Goal: Task Accomplishment & Management: Use online tool/utility

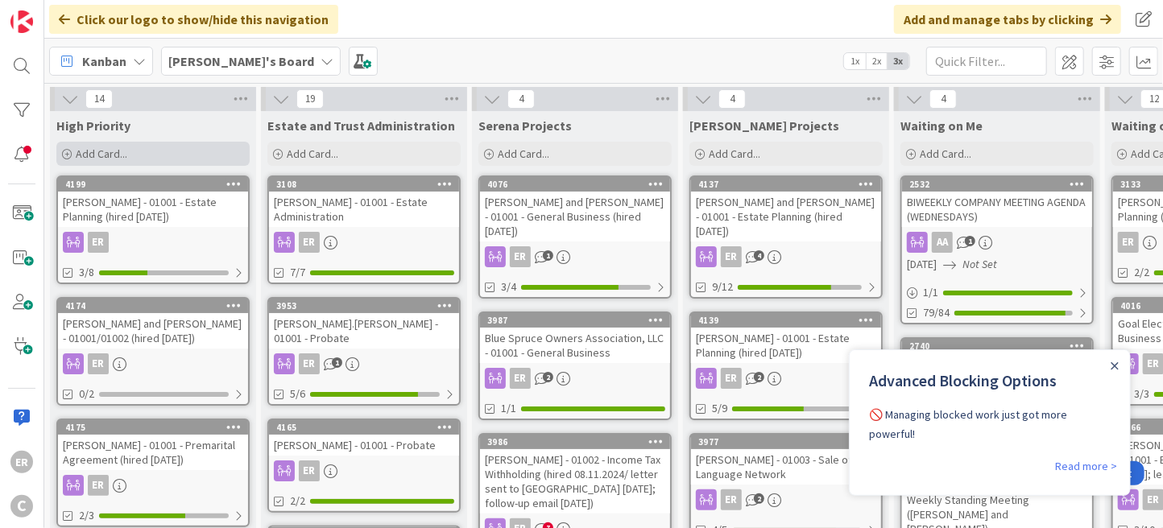
click at [123, 155] on span "Add Card..." at bounding box center [102, 154] width 52 height 14
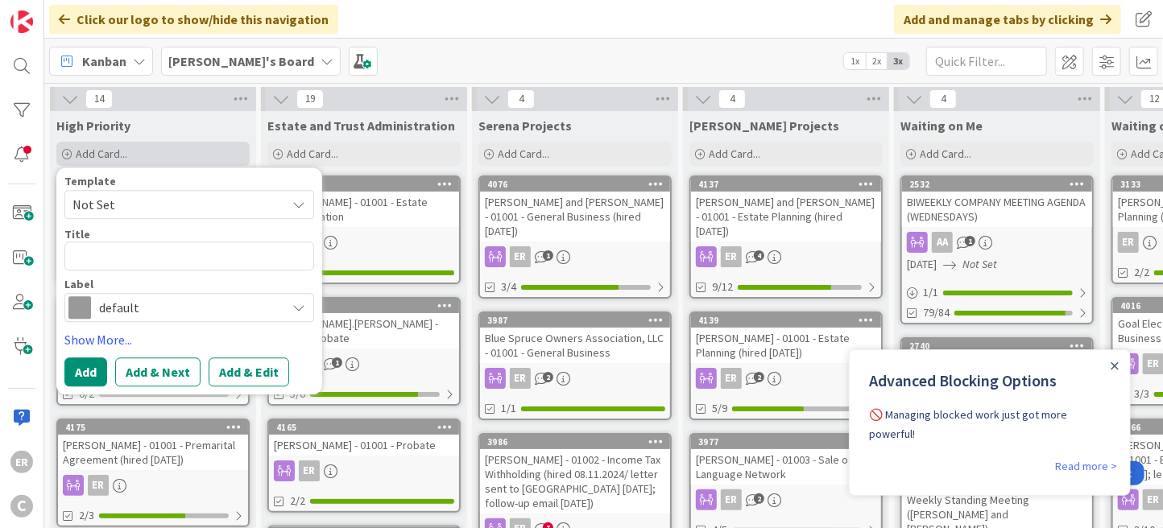
type textarea "x"
type textarea "T"
type textarea "x"
type textarea "Ti"
type textarea "x"
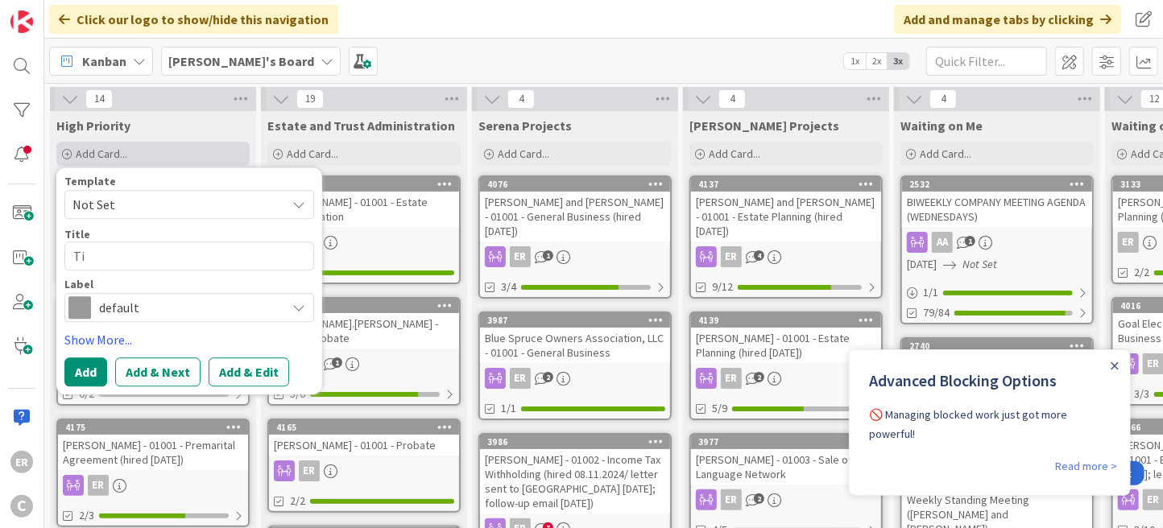
type textarea "Tir"
type textarea "x"
type textarea "Tire"
type textarea "x"
type textarea "Tire"
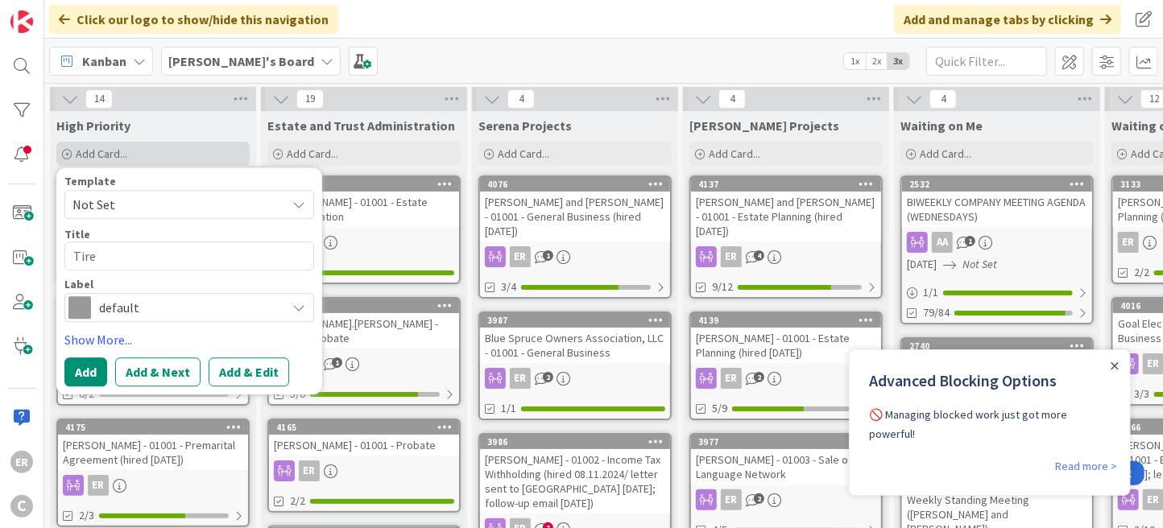
type textarea "x"
type textarea "Tire K"
type textarea "x"
type textarea "Tire Ki"
type textarea "x"
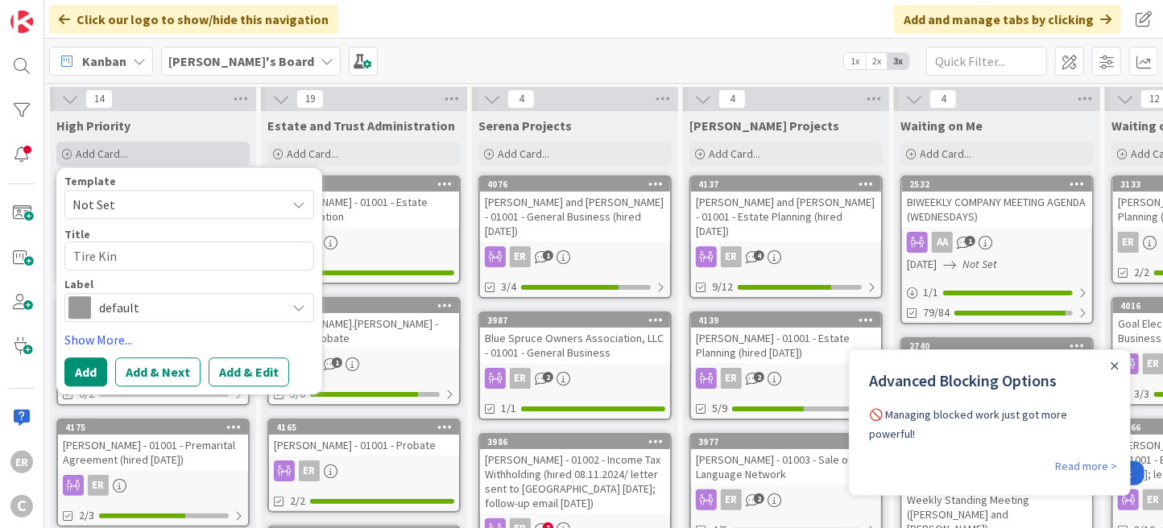
type textarea "Tire King"
type textarea "x"
type textarea "Tire King"
type textarea "x"
type textarea "Tire King o"
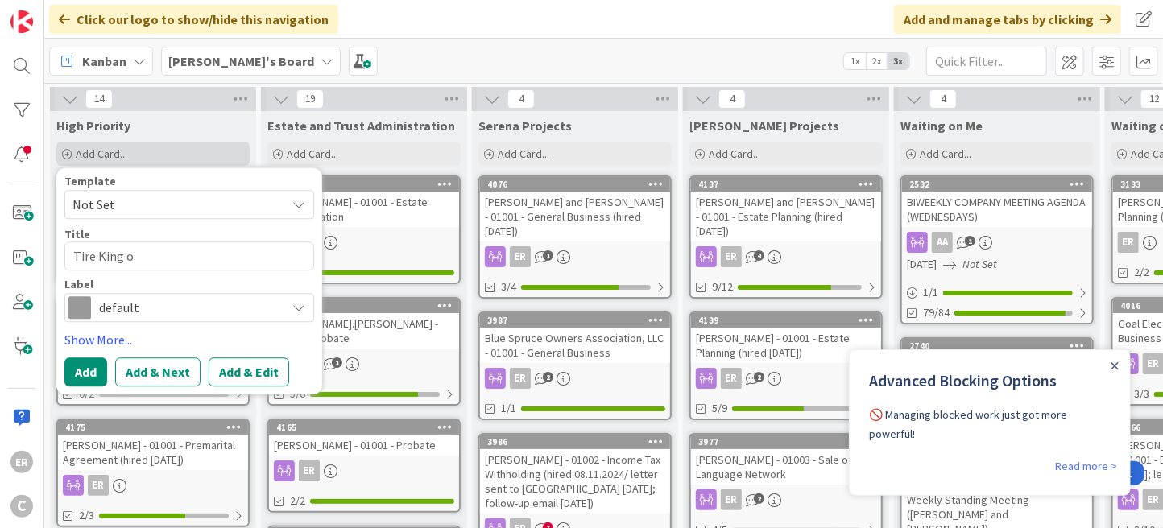
type textarea "x"
type textarea "Tire King of"
type textarea "x"
type textarea "Tire King of"
type textarea "x"
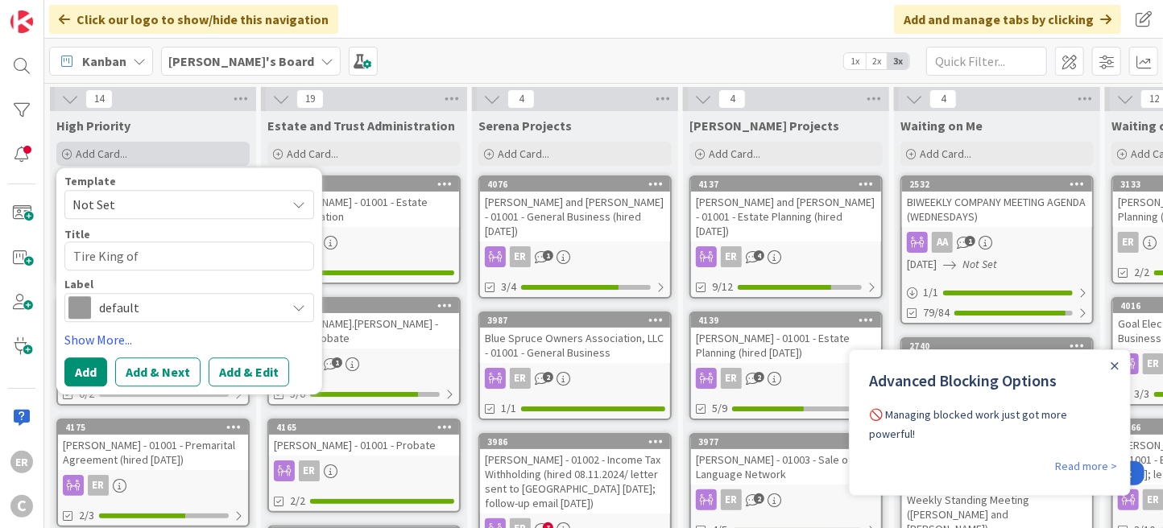
type textarea "Tire King of F"
type textarea "x"
type textarea "Tire King of Fa"
type textarea "x"
type textarea "Tire King of Fal"
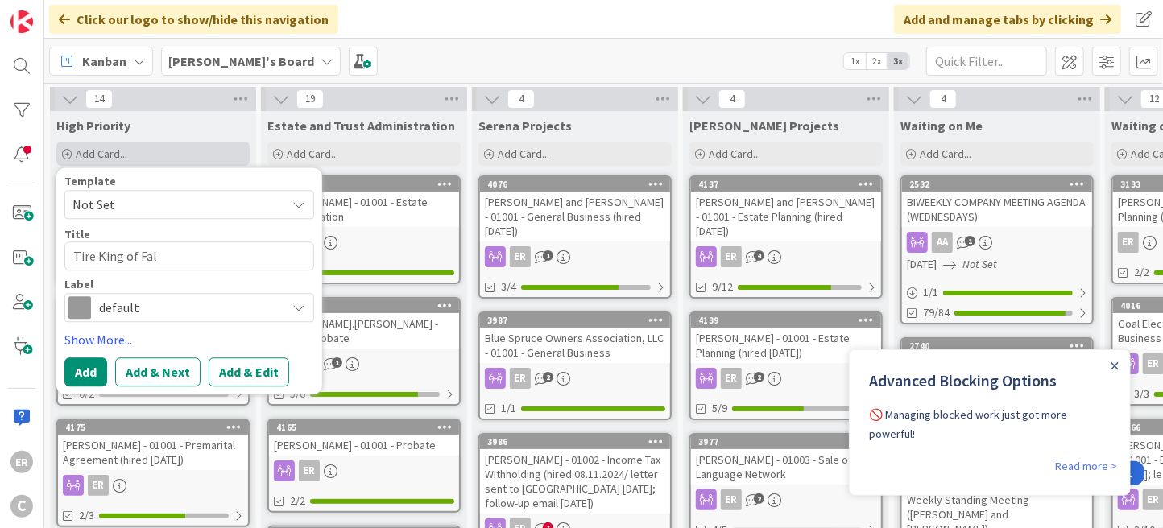
type textarea "x"
type textarea "Tire King of Falc"
type textarea "x"
type textarea "Tire King of Falco"
type textarea "x"
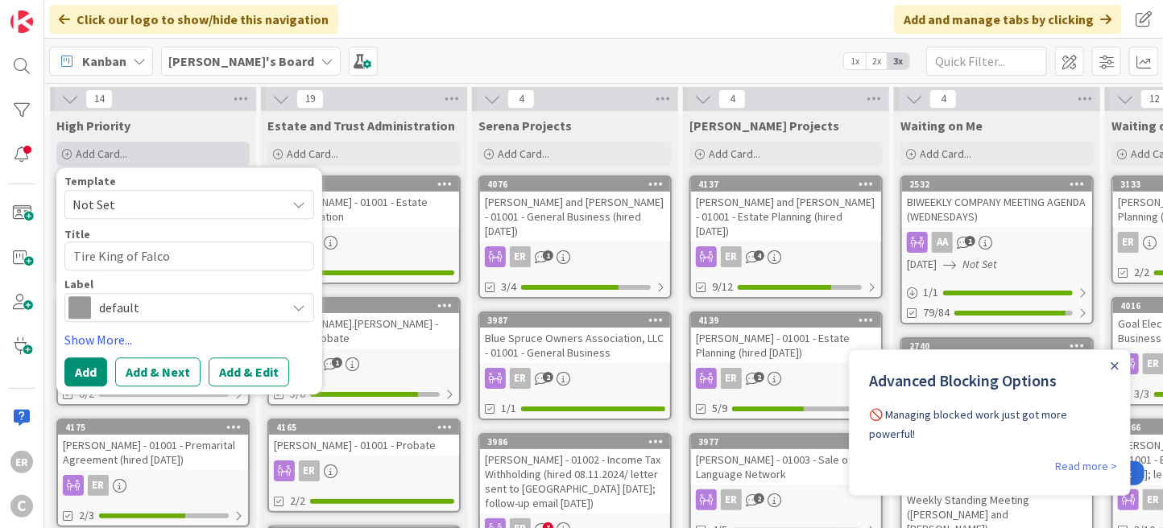
type textarea "Tire King of Falcon"
type textarea "x"
type textarea "Tire King of Falcon"
type textarea "x"
type textarea "Tire King of Falcon -"
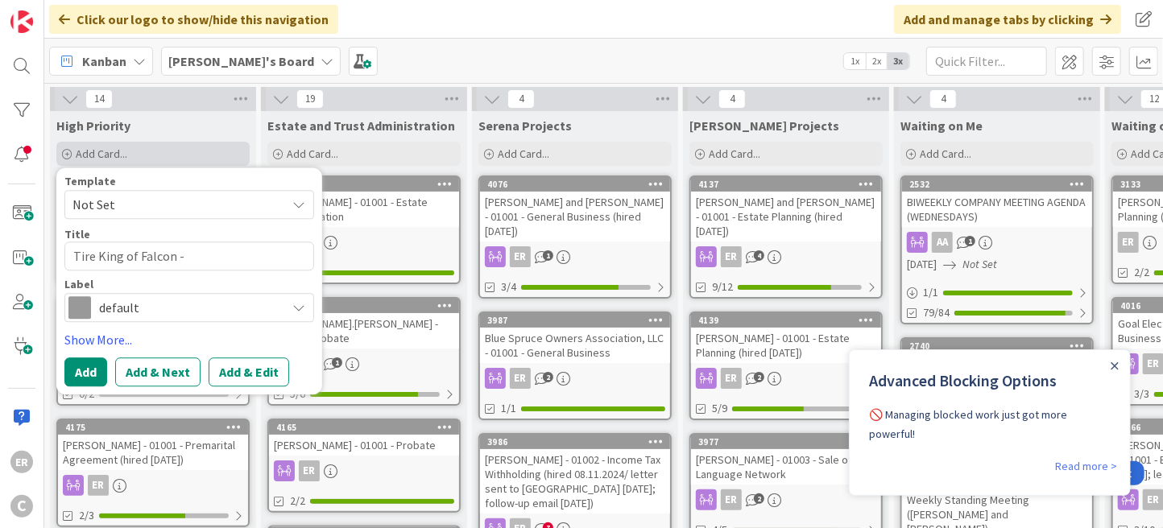
type textarea "x"
type textarea "Tire King of Falcon -"
type textarea "x"
type textarea "Tire King of Falcon - A"
type textarea "x"
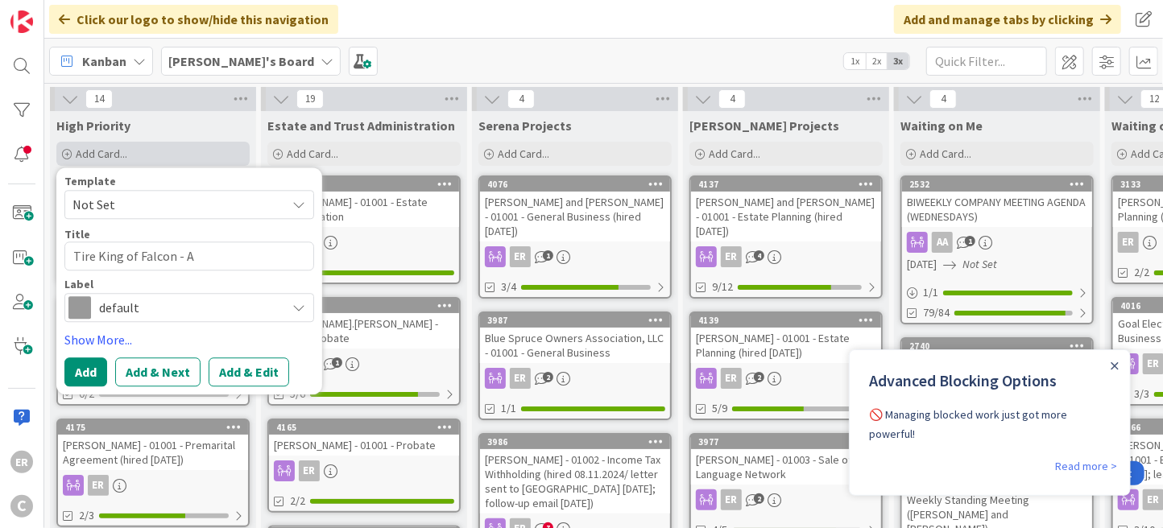
type textarea "Tire King of Falcon - As"
type textarea "x"
type textarea "Tire King of Falcon - Ass"
type textarea "x"
type textarea "Tire King of Falcon - Asse"
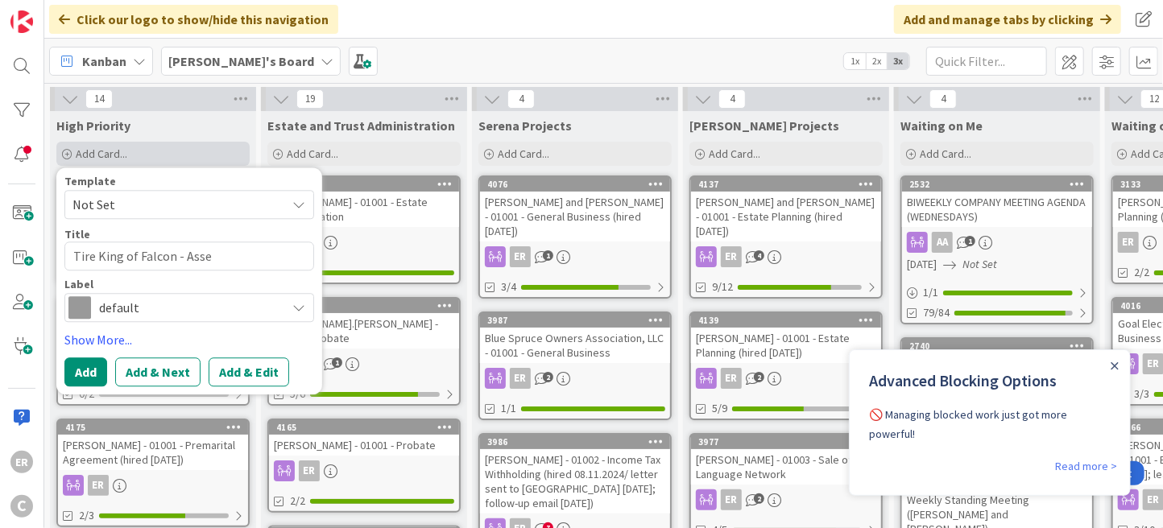
type textarea "x"
type textarea "Tire King of Falcon - Asset"
type textarea "x"
type textarea "Tire King of Falcon - Asset"
type textarea "x"
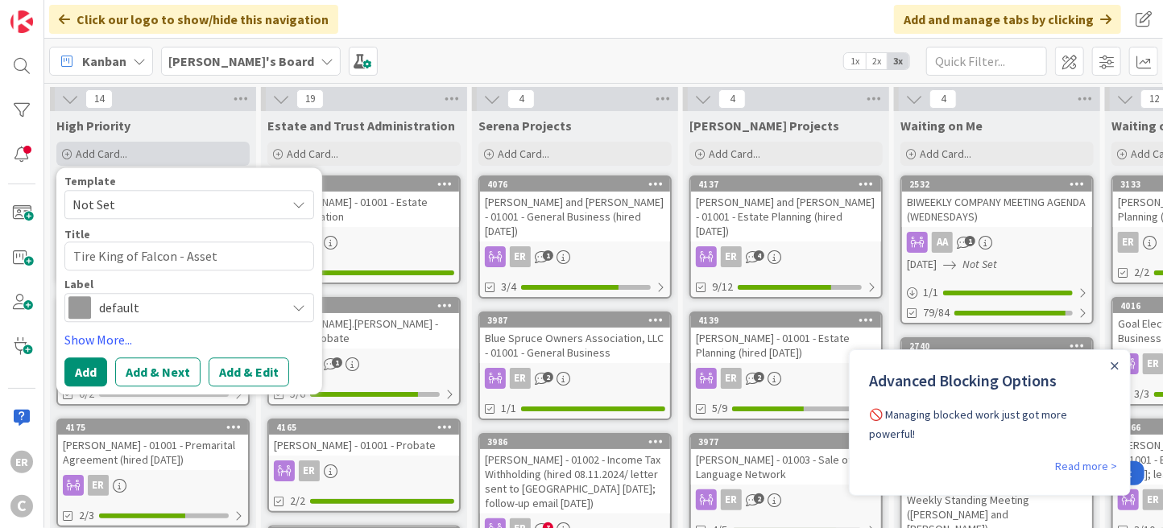
type textarea "Tire King of Falcon - Asset S"
type textarea "x"
type textarea "Tire King of Falcon - Asset Sa"
type textarea "x"
type textarea "Tire King of Falcon - Asset [PERSON_NAME]"
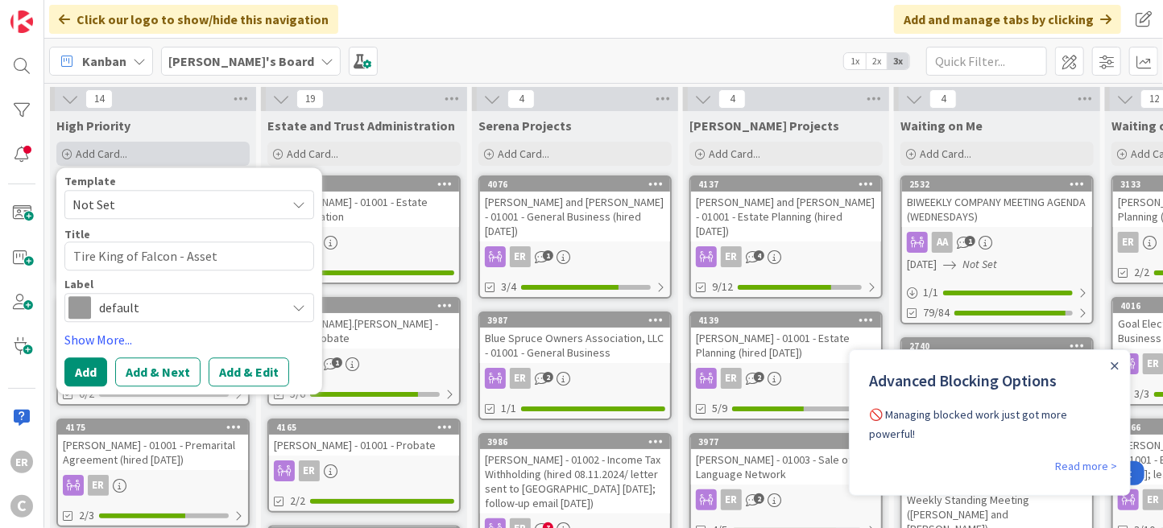
type textarea "x"
type textarea "Tire King of Falcon - Asset Sale"
type textarea "x"
type textarea "Tire King of Falcon - Asset Sale"
type textarea "x"
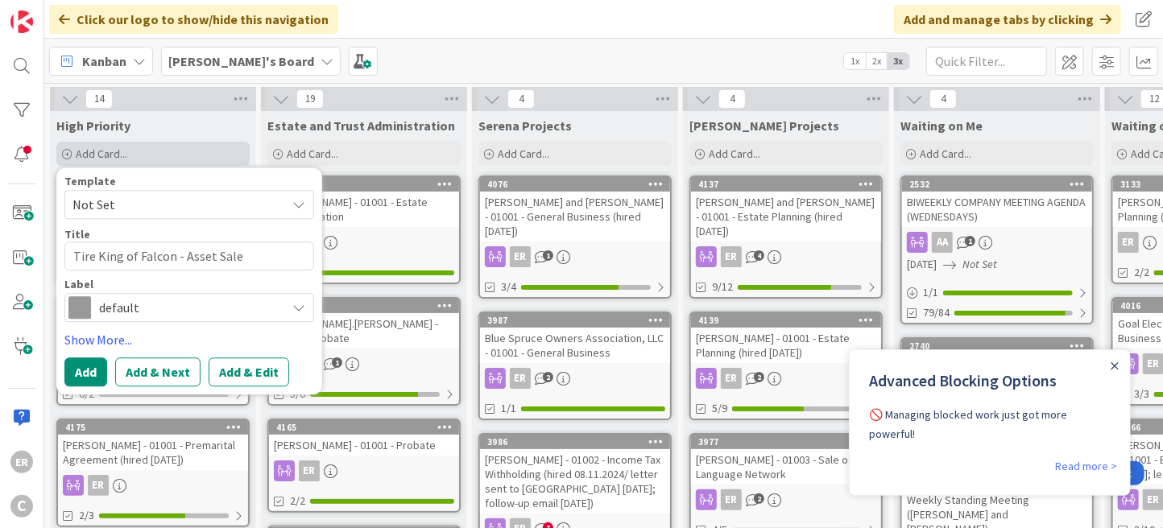
type textarea "Tire King of Falcon - Asset Sale"
type textarea "x"
type textarea "Tire King of Falcon - Asset [PERSON_NAME]"
type textarea "x"
type textarea "Tire King of Falcon - Asset Sa"
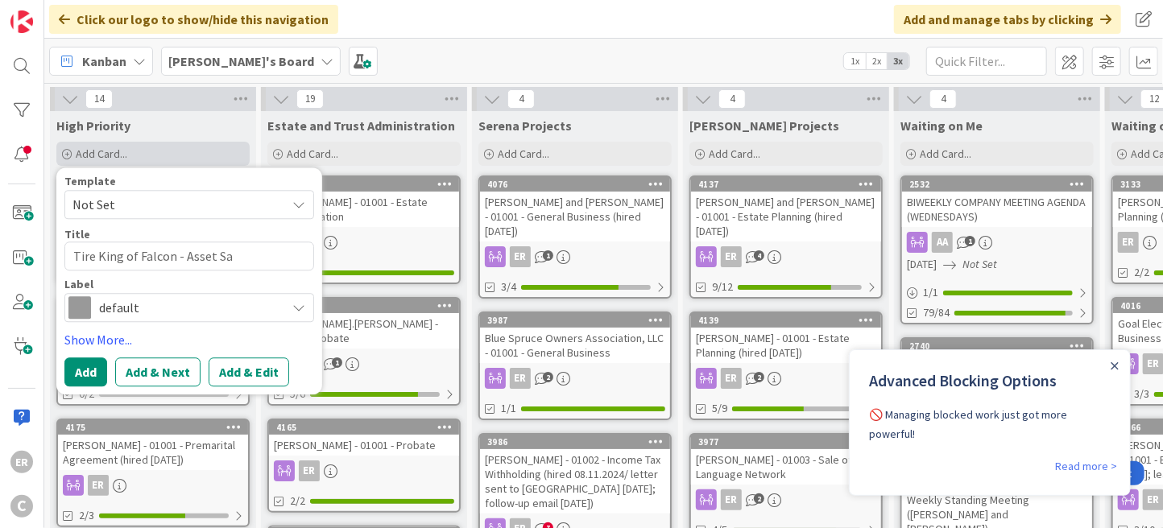
type textarea "x"
type textarea "Tire King of Falcon - Asset S"
type textarea "x"
type textarea "Tire King of Falcon - Asset"
type textarea "x"
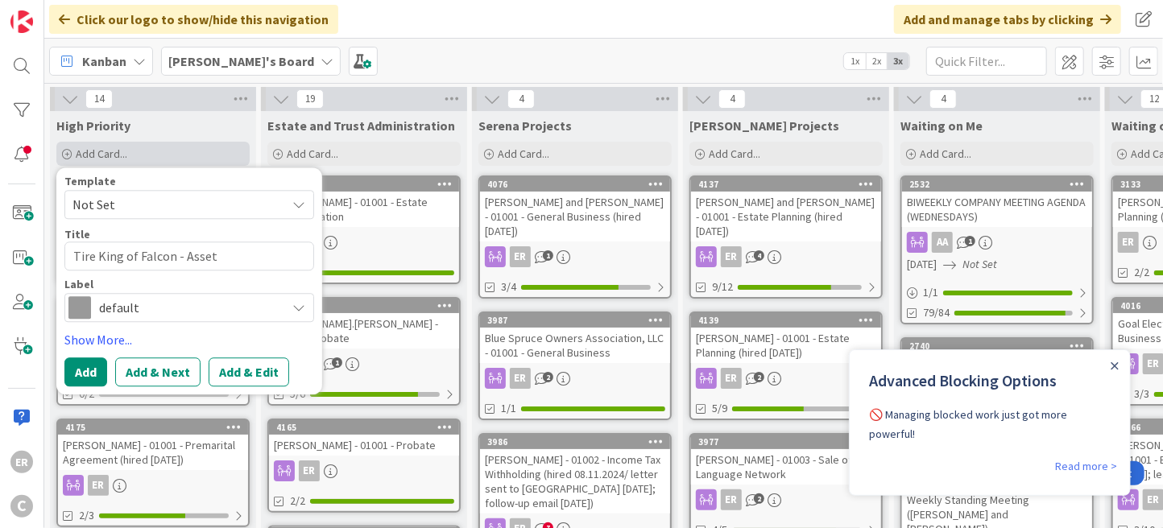
type textarea "Tire King of Falcon - Asset"
type textarea "x"
type textarea "Tire King of Falcon - Asse"
type textarea "x"
type textarea "Tire King of Falcon - As"
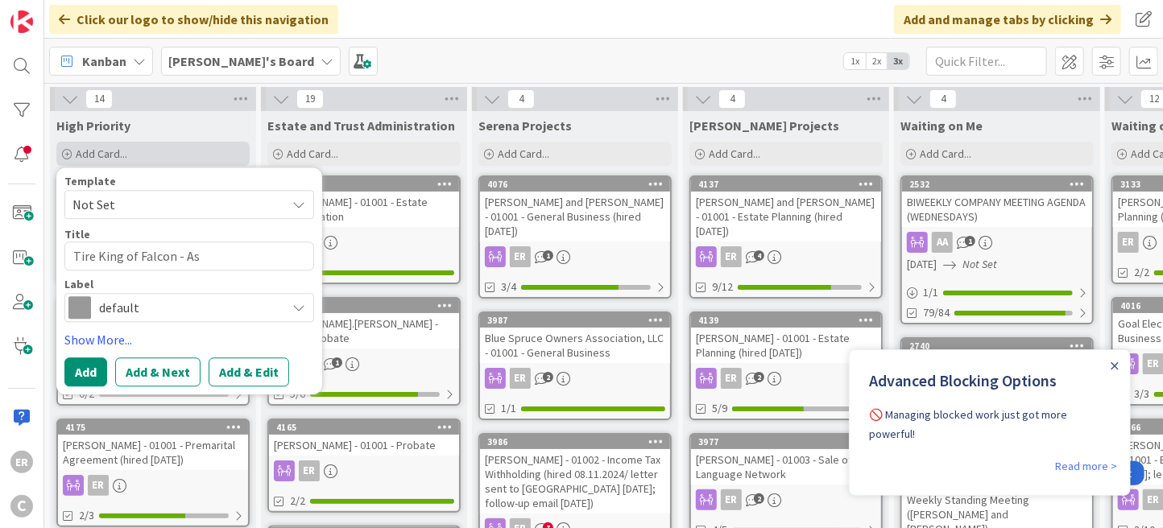
type textarea "x"
type textarea "Tire King of Falcon - A"
type textarea "x"
type textarea "Tire King of Falcon -"
type textarea "x"
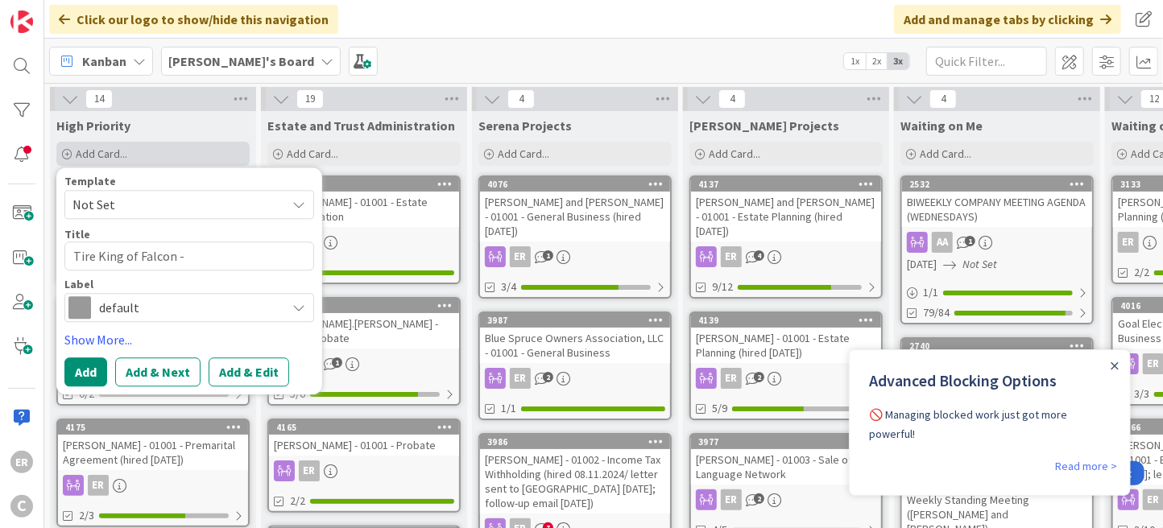
type textarea "Tire King of Falcon - 0"
type textarea "x"
type textarea "Tire King of Falcon - 01"
type textarea "x"
type textarea "Tire King of Falcon - 010"
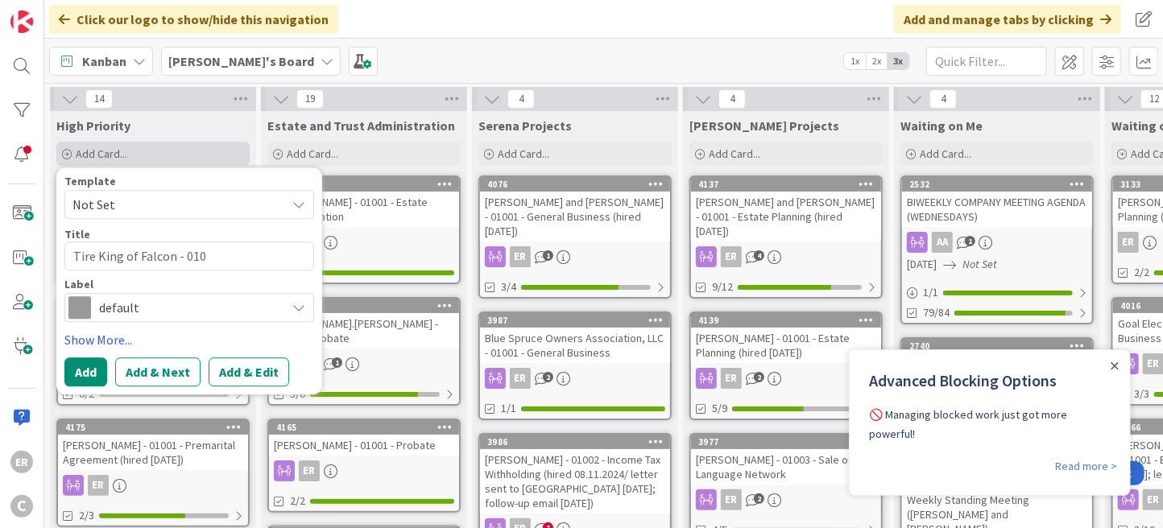
type textarea "x"
type textarea "Tire King of Falcon - 0100"
type textarea "x"
type textarea "Tire King of Falcon - 01002"
type textarea "x"
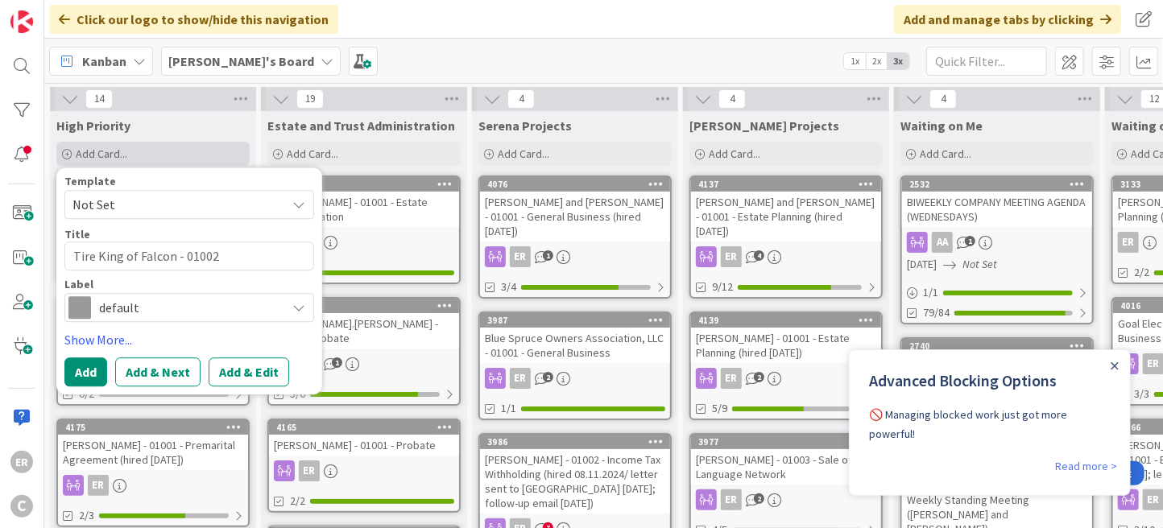
type textarea "Tire King of Falcon - 01002"
type textarea "x"
type textarea "Tire King of Falcon - 01002 -"
type textarea "x"
type textarea "Tire King of Falcon - 01002 -"
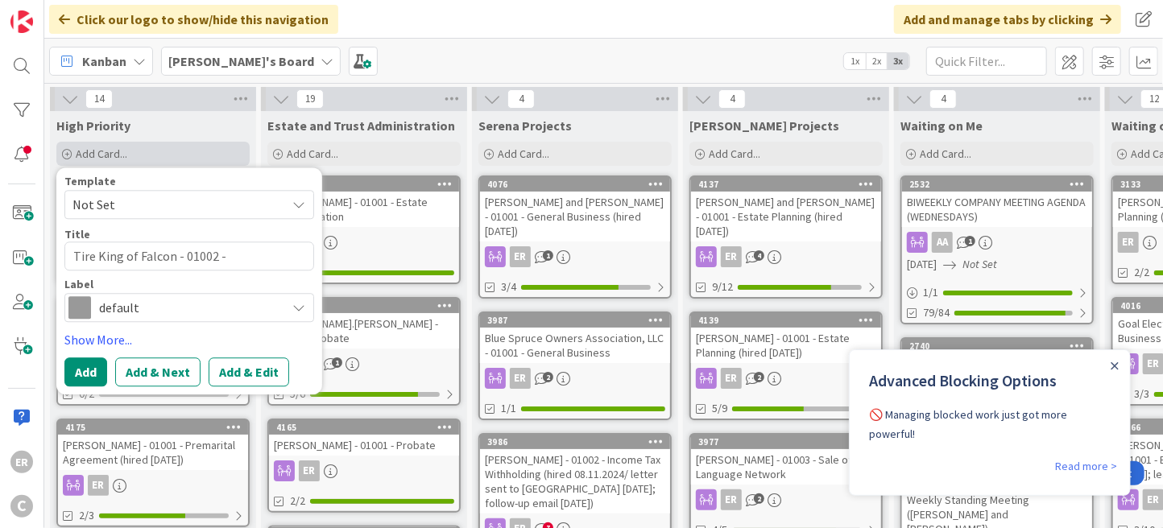
type textarea "x"
type textarea "Tire King of Falcon - 01002 - A"
type textarea "x"
type textarea "Tire King of Falcon - 01002 - As"
type textarea "x"
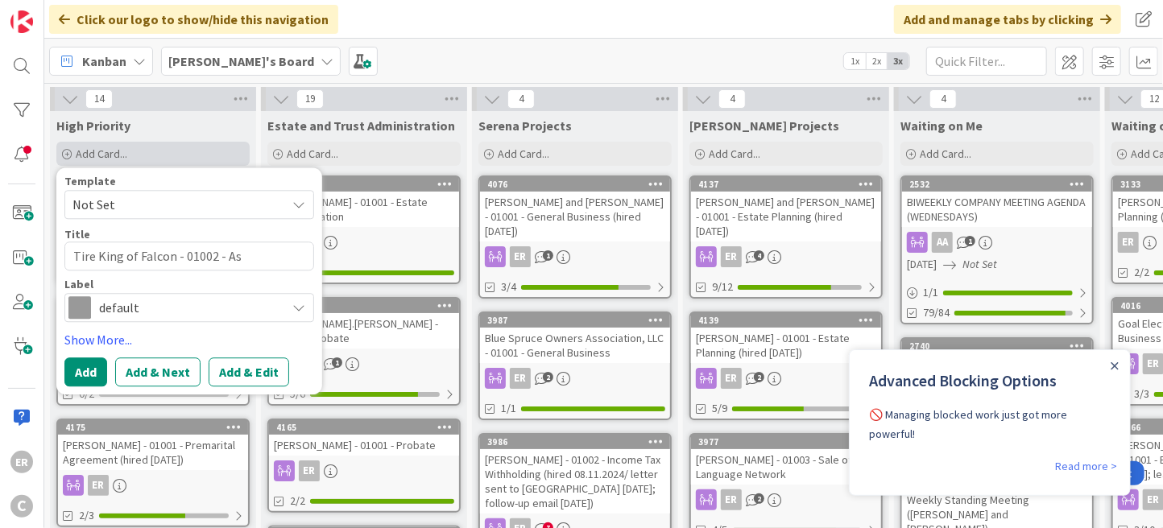
type textarea "Tire King of Falcon - 01002 - Ass"
type textarea "x"
type textarea "Tire King of Falcon - 01002 - Asse"
type textarea "x"
type textarea "Tire King of Falcon - 01002 - Asset"
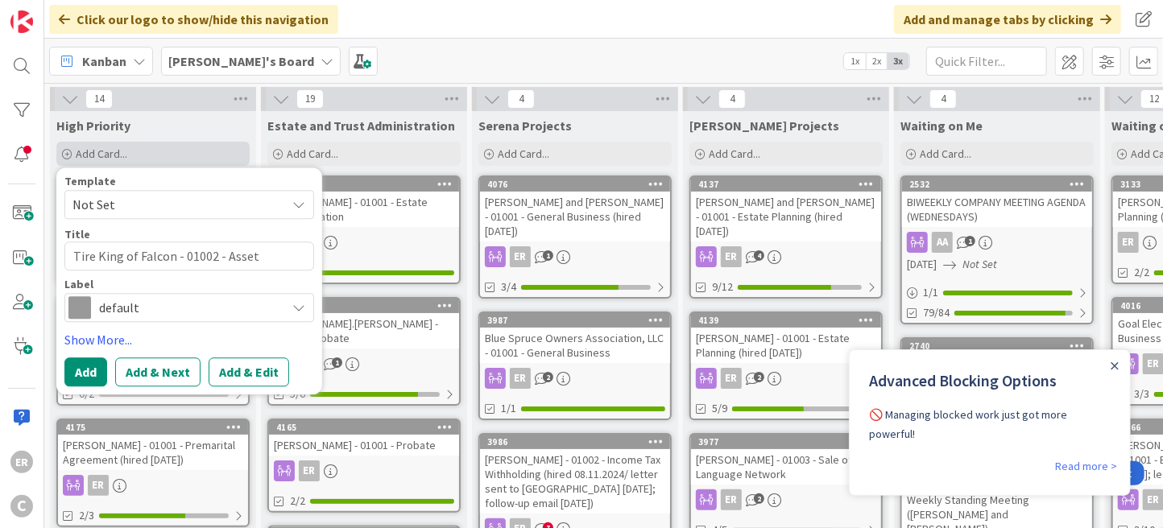
type textarea "x"
type textarea "Tire King of Falcon - 01002 - Asset"
type textarea "x"
type textarea "Tire King of Falcon - 01002 - Asset S"
type textarea "x"
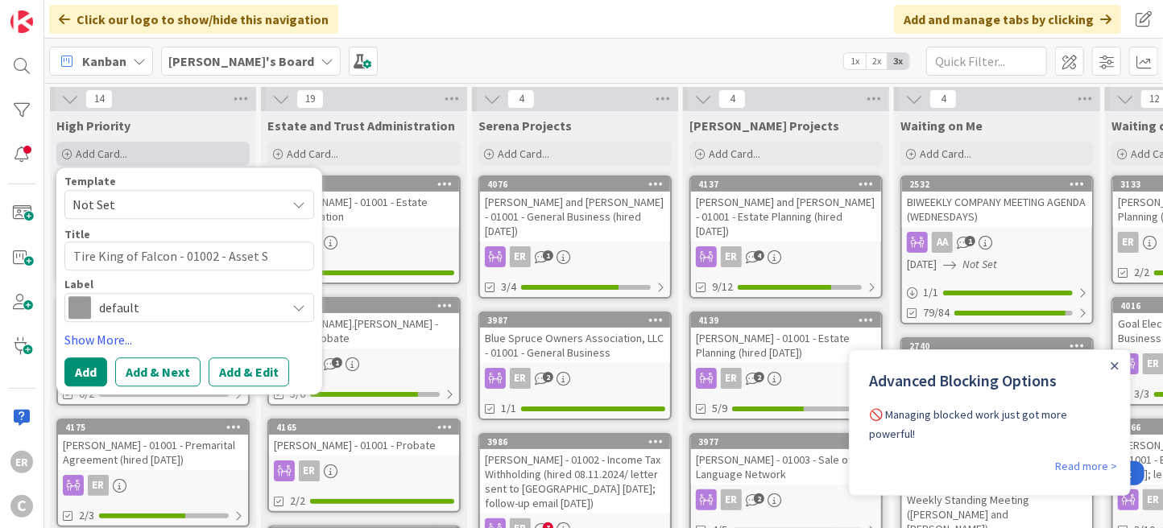
type textarea "Tire King of Falcon - 01002 - Asset Sa"
type textarea "x"
type textarea "Tire King of Falcon - 01002 - Asset [PERSON_NAME]"
type textarea "x"
type textarea "Tire King of Falcon - 01002 - Asset Sale"
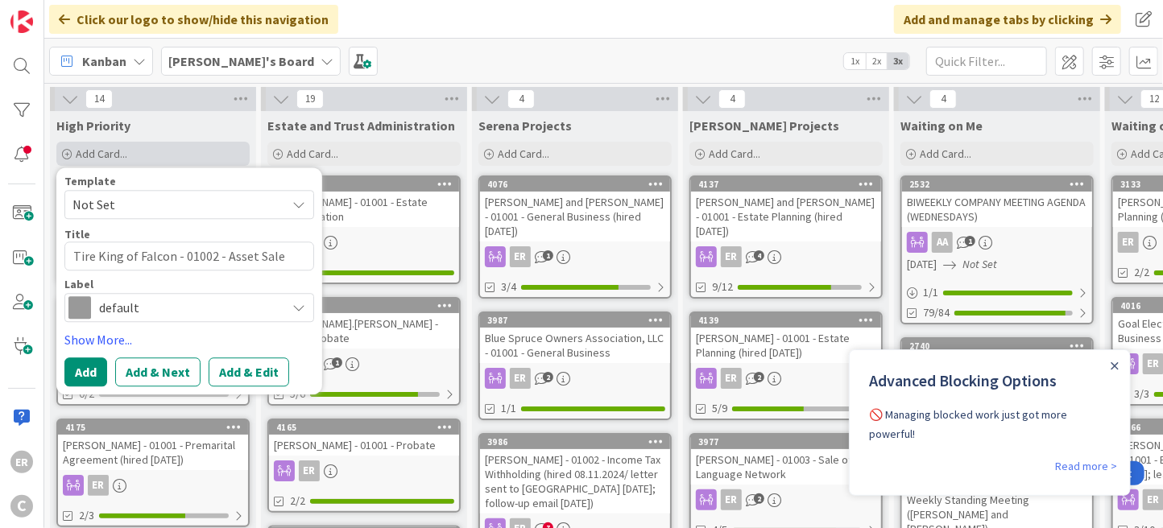
type textarea "x"
type textarea "Tire King of Falcon - 01002 - Asset Sale"
type textarea "x"
type textarea "Tire King of Falcon - 01002 - Asset Sale ("
type textarea "x"
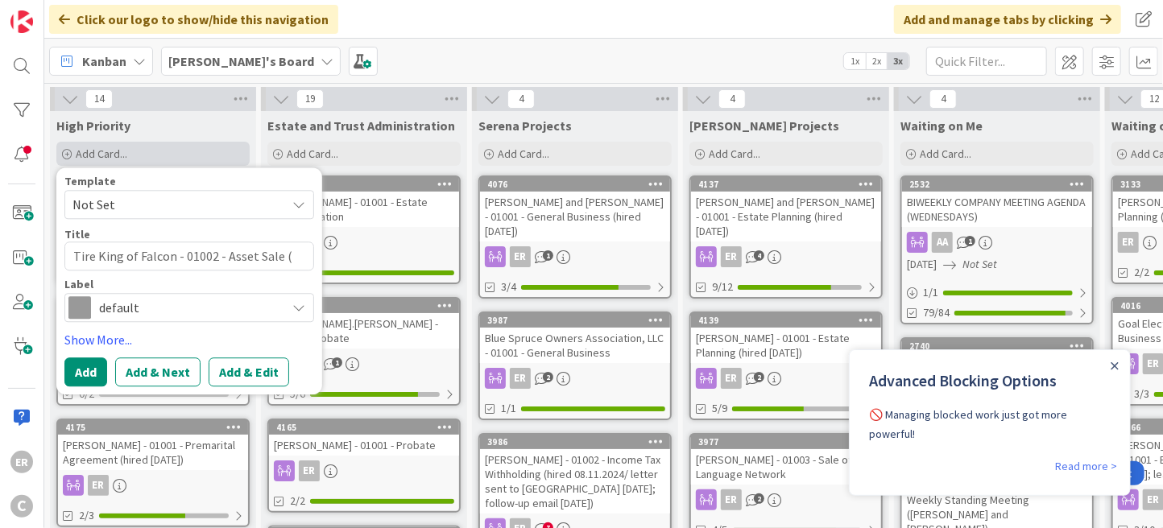
type textarea "Tire King of Falcon - 01002 - Asset Sale (h"
type textarea "x"
type textarea "Tire King of Falcon - 01002 - Asset Sale (hi"
type textarea "x"
type textarea "Tire King of Falcon - 01002 - Asset Sale (hir"
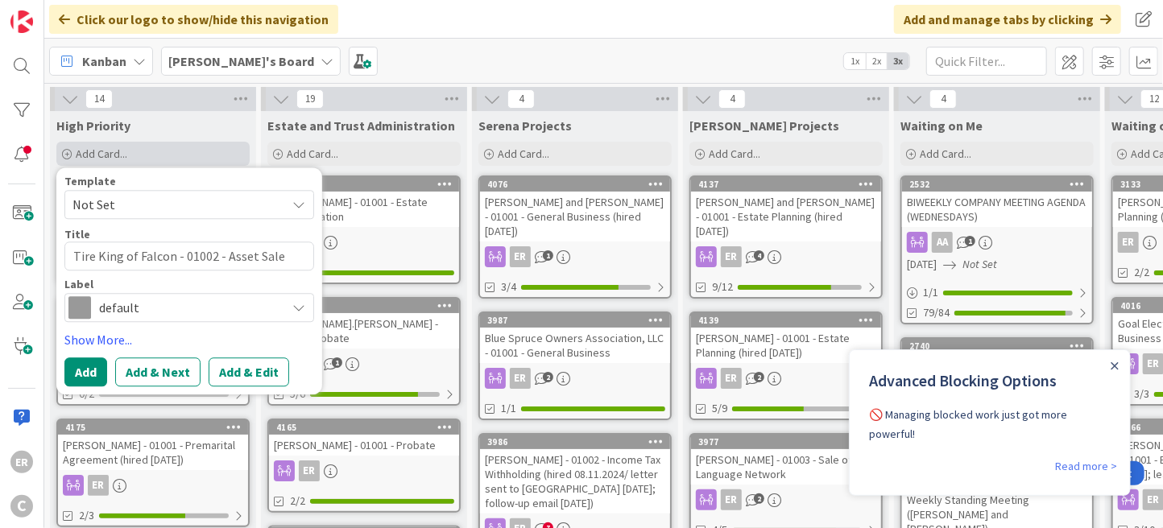
type textarea "x"
type textarea "Tire King of Falcon - 01002 - Asset Sale (hire"
type textarea "x"
type textarea "Tire King of Falcon - 01002 - Asset Sale (hired"
type textarea "x"
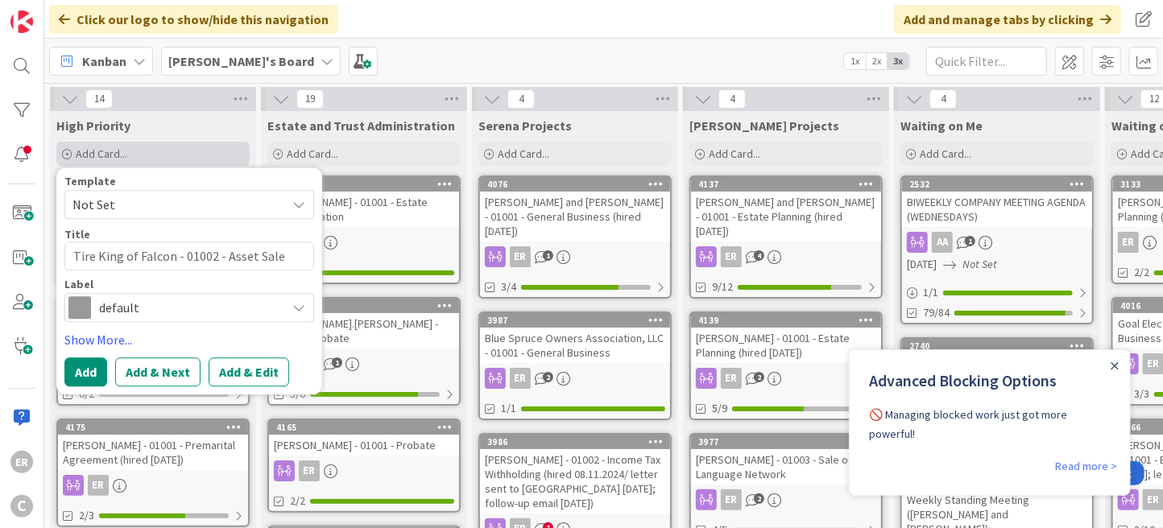
type textarea "Tire King of Falcon - 01002 - Asset Sale (hired"
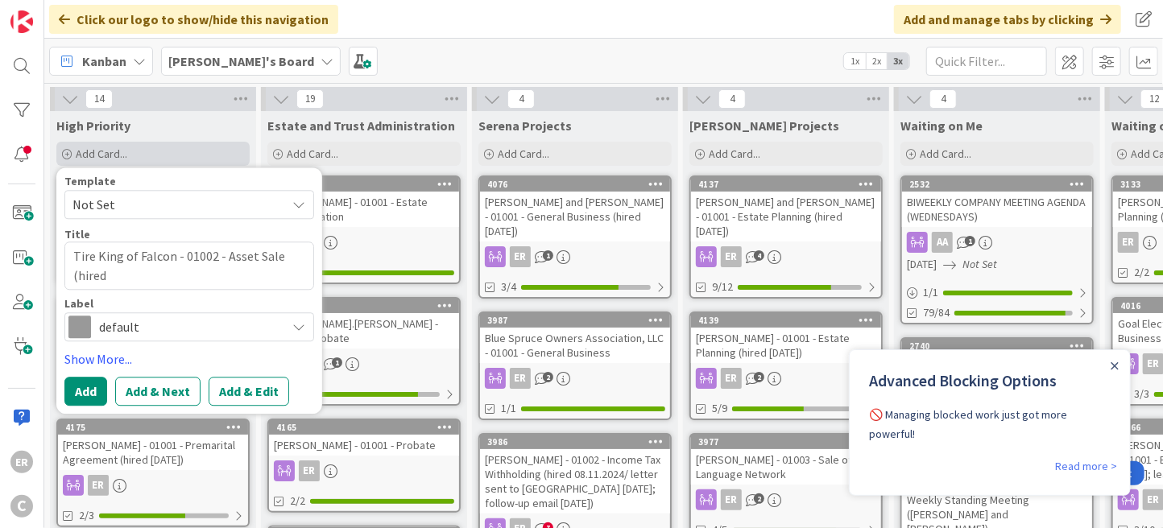
type textarea "x"
type textarea "Tire King of Falcon - 01002 - Asset Sale (hired 9"
type textarea "x"
type textarea "Tire King of Falcon - 01002 - Asset Sale (hired 9."
type textarea "x"
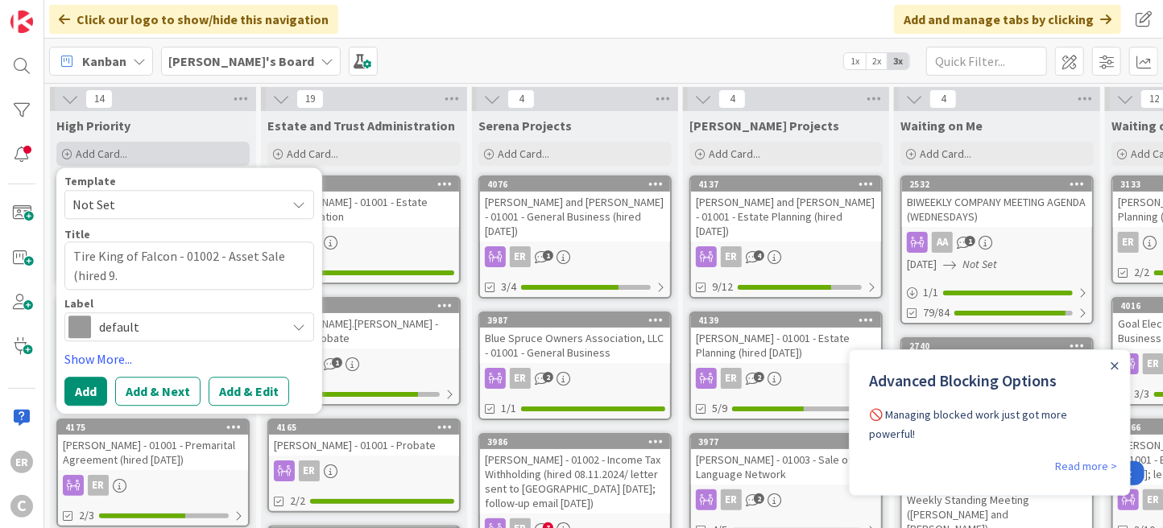
type textarea "Tire King of Falcon - 01002 - Asset Sale (hired 9.1"
type textarea "x"
type textarea "Tire King of Falcon - 01002 - Asset Sale (hired 9.19"
type textarea "x"
type textarea "Tire King of Falcon - 01002 - Asset Sale (hired 9.19."
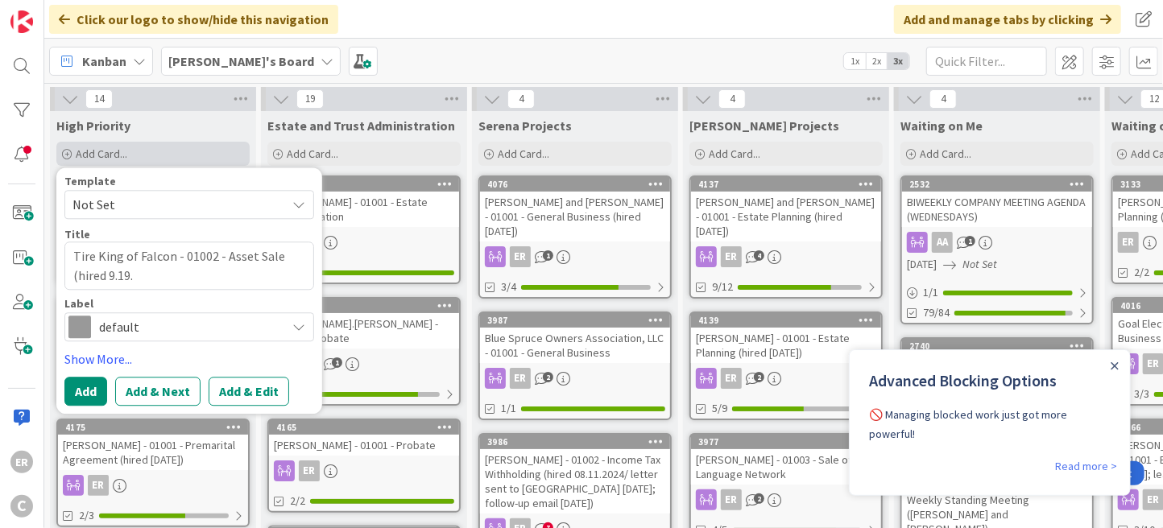
type textarea "x"
type textarea "Tire King of Falcon - 01002 - Asset Sale (hired 9.19.2"
type textarea "x"
type textarea "Tire King of Falcon - 01002 - Asset Sale (hired [DATE]"
type textarea "x"
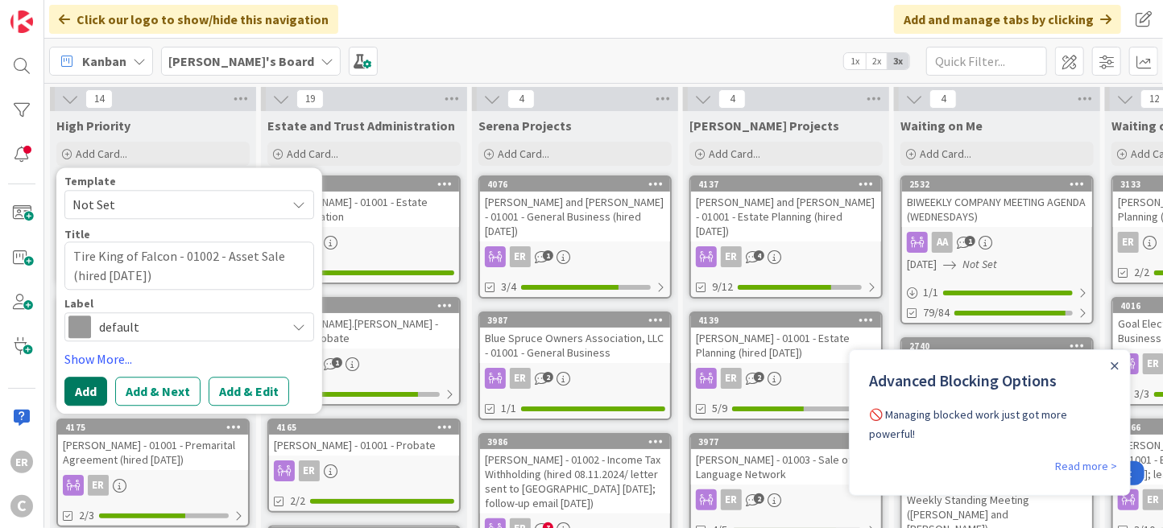
type textarea "Tire King of Falcon - 01002 - Asset Sale (hired [DATE])"
click at [76, 386] on button "Add" at bounding box center [85, 391] width 43 height 29
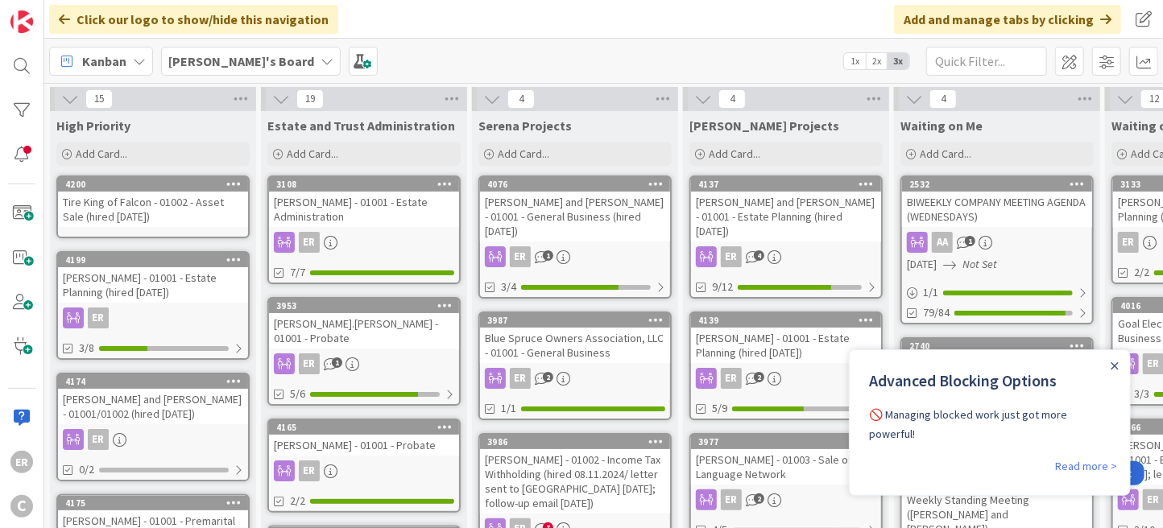
click at [1113, 370] on div "Close Announcement" at bounding box center [1114, 365] width 8 height 16
